Goal: Information Seeking & Learning: Learn about a topic

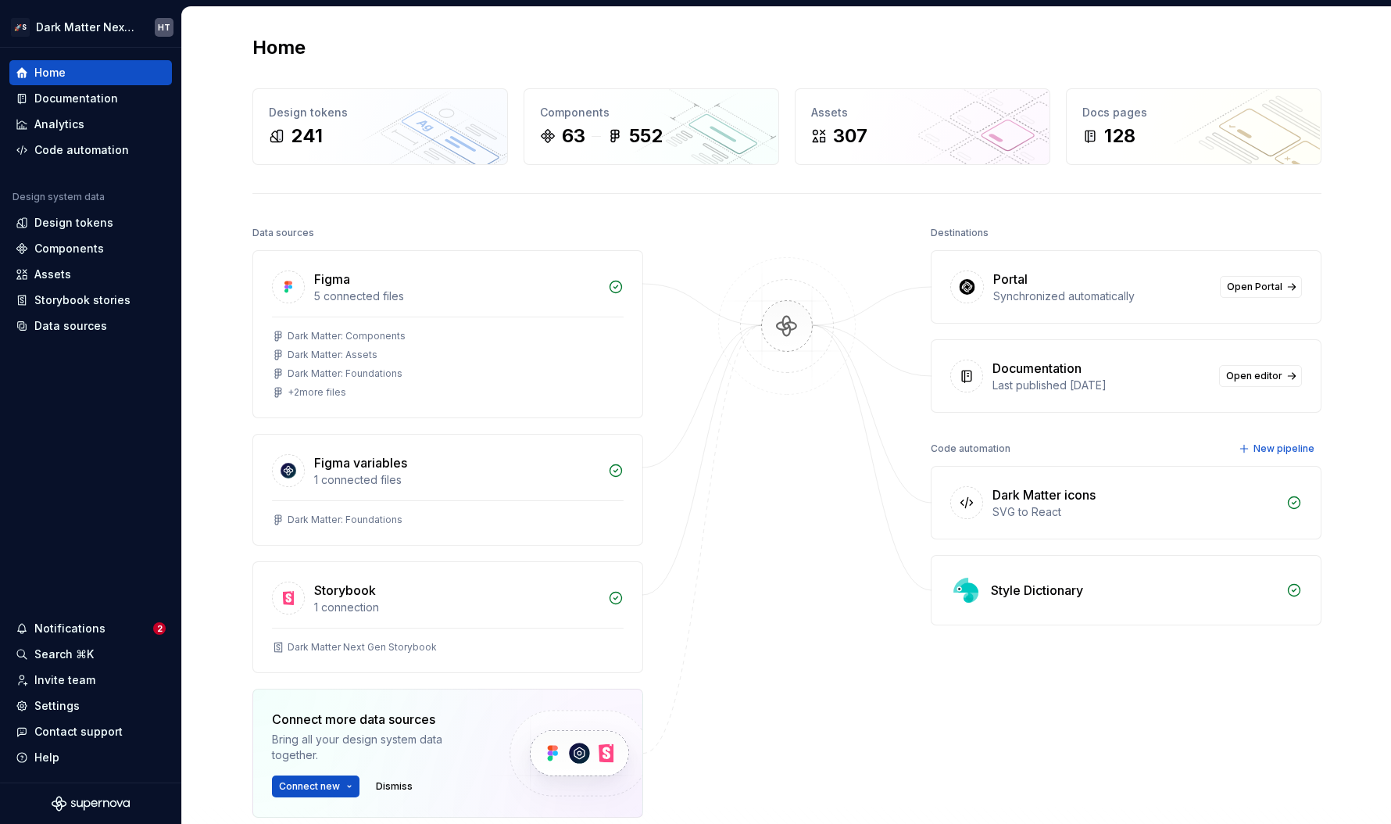
click at [225, 265] on div "Home Design tokens 241 Components 63 552 Assets 307 Docs pages 128 Data sources…" at bounding box center [787, 496] width 1126 height 979
click at [753, 301] on img at bounding box center [787, 342] width 152 height 170
click at [123, 104] on div "Documentation" at bounding box center [91, 99] width 150 height 16
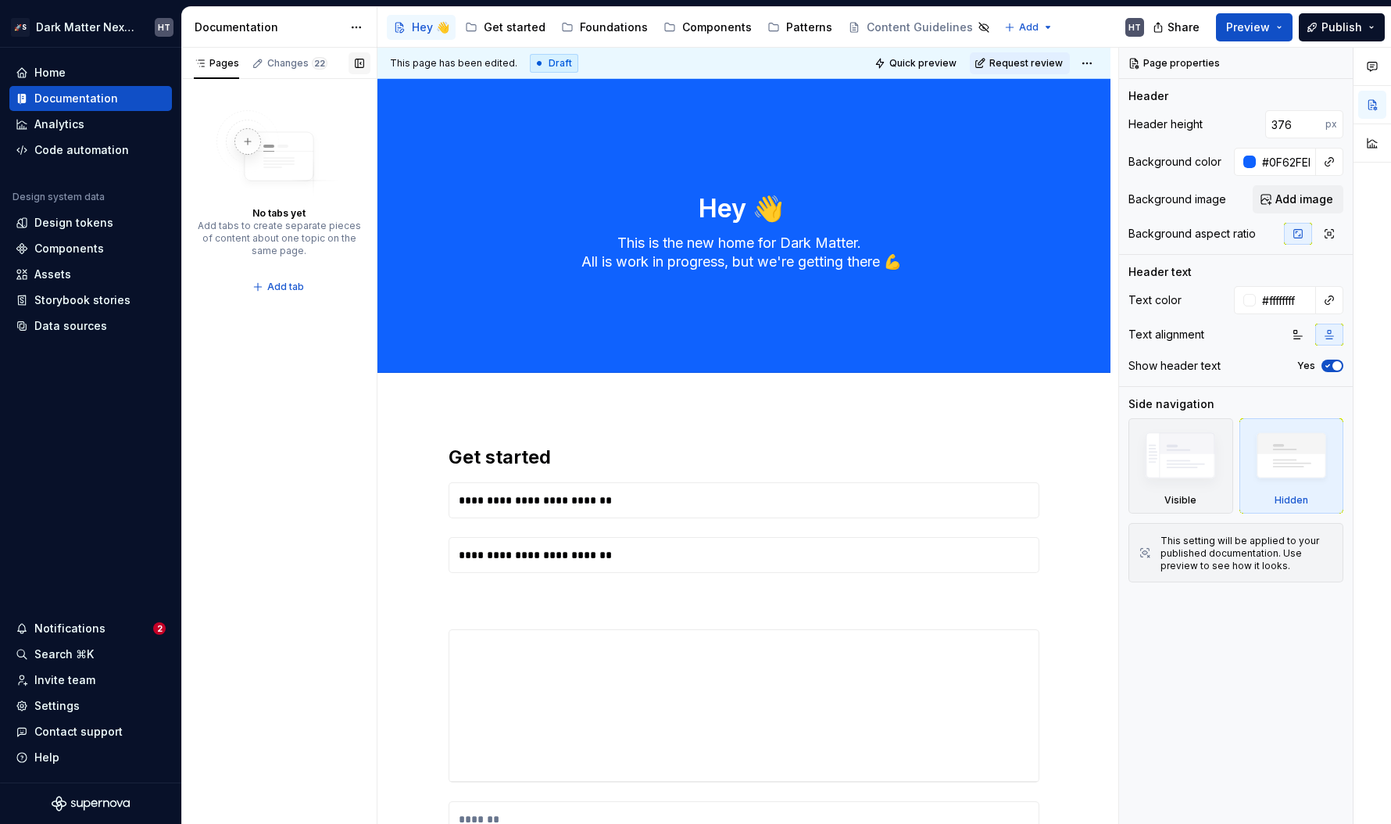
click at [362, 66] on button "button" at bounding box center [360, 63] width 22 height 22
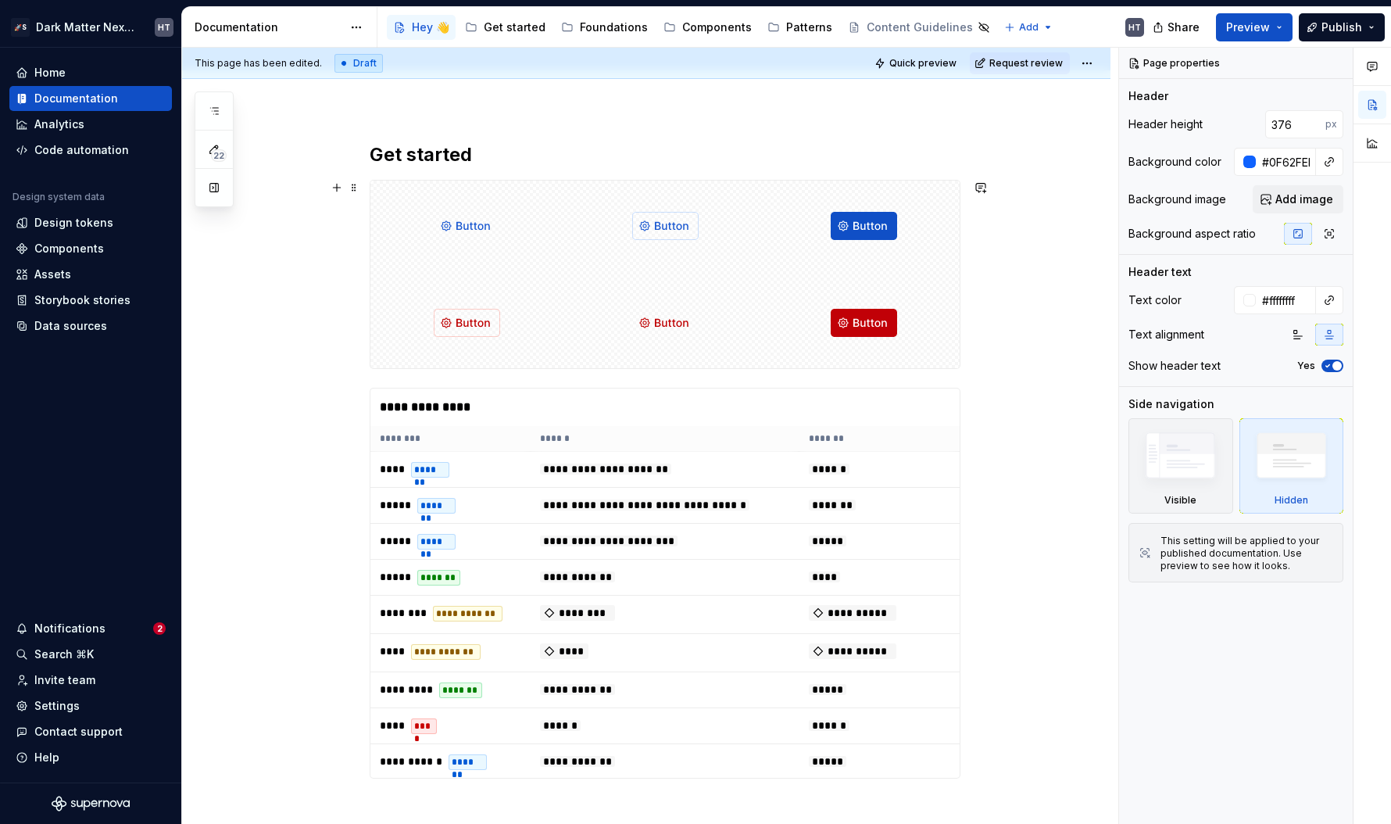
scroll to position [320, 0]
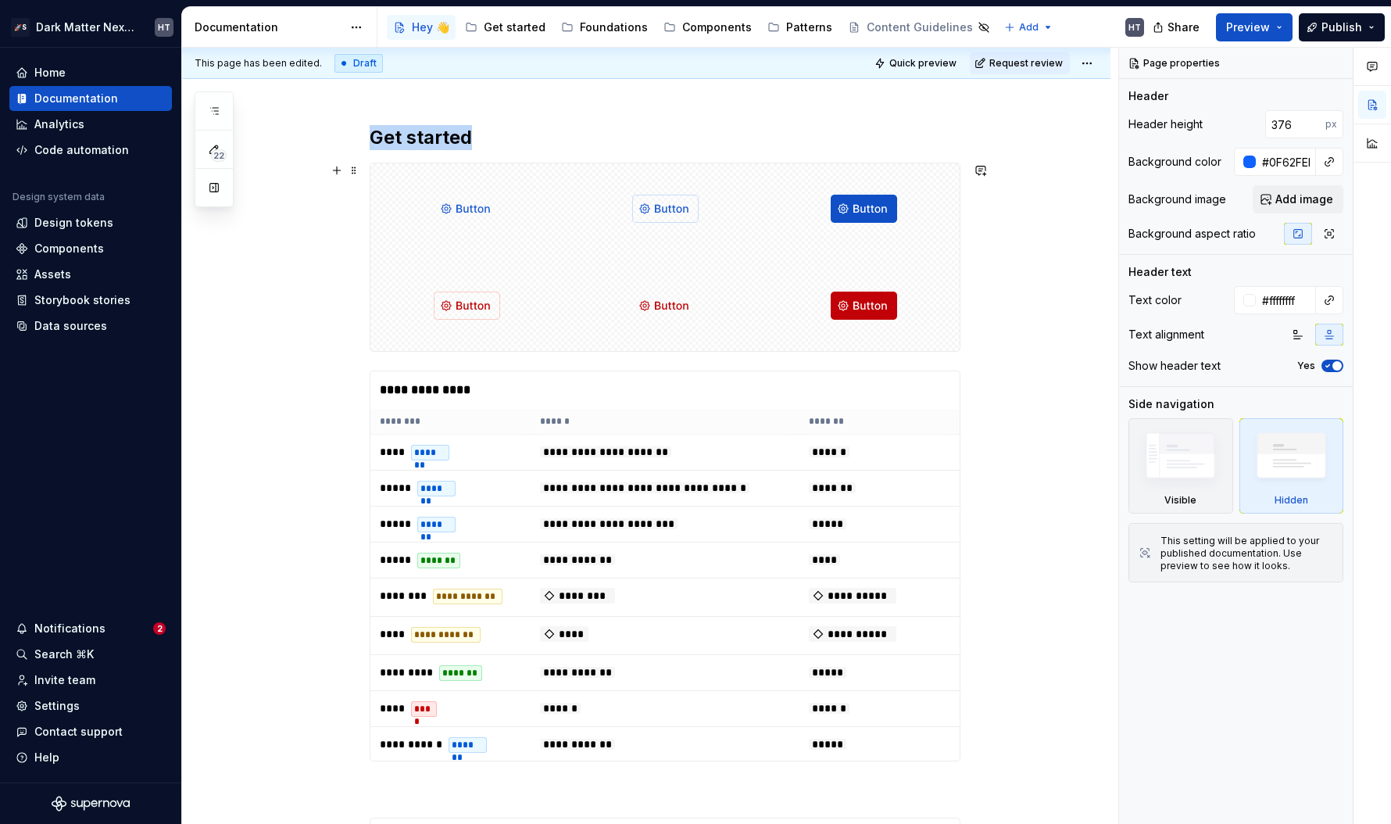
click at [602, 315] on div at bounding box center [665, 305] width 192 height 91
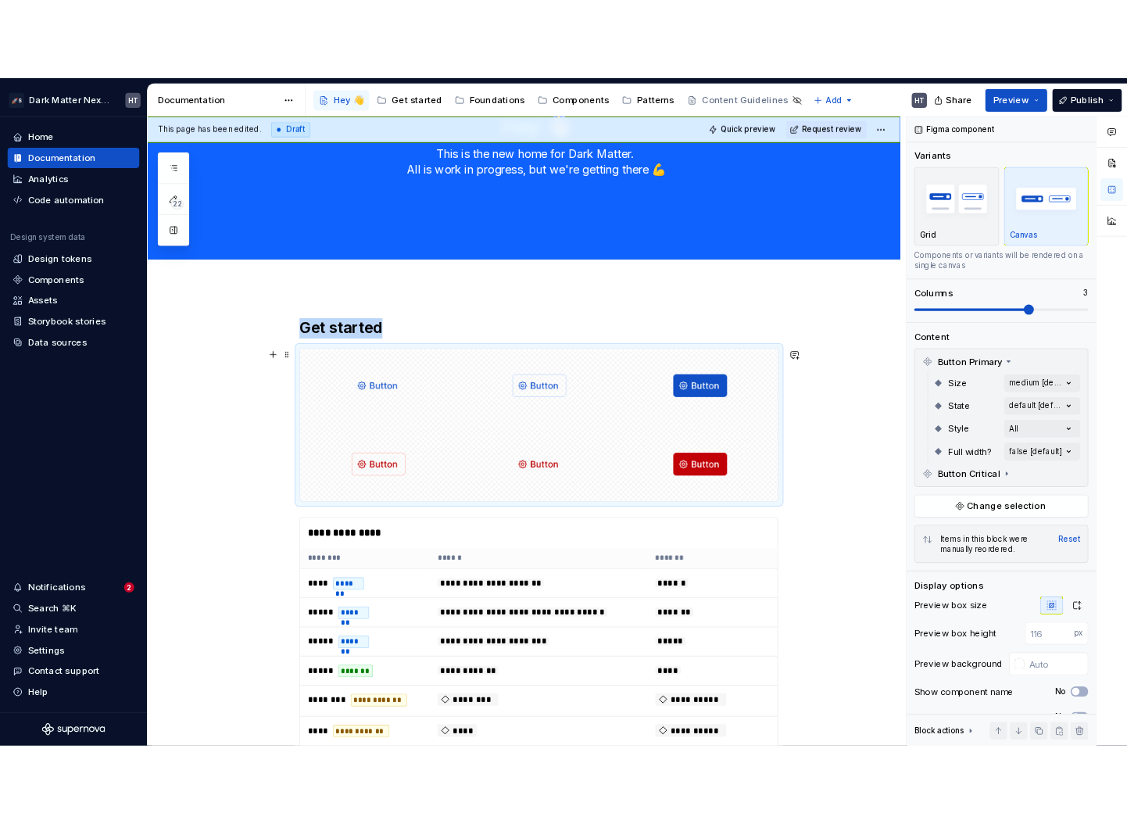
scroll to position [0, 0]
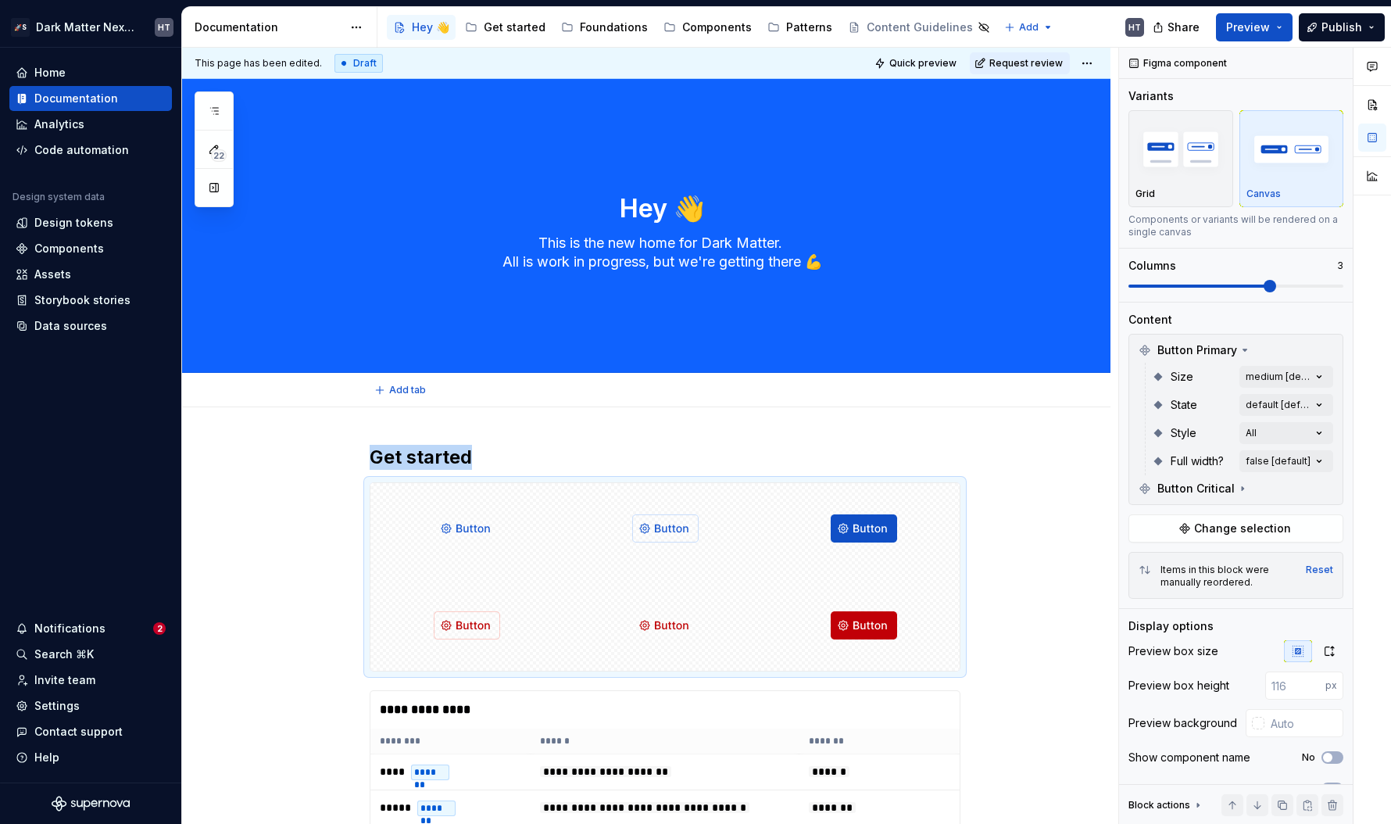
type textarea "*"
click at [56, 77] on div "Home" at bounding box center [49, 73] width 31 height 16
